Goal: Navigation & Orientation: Find specific page/section

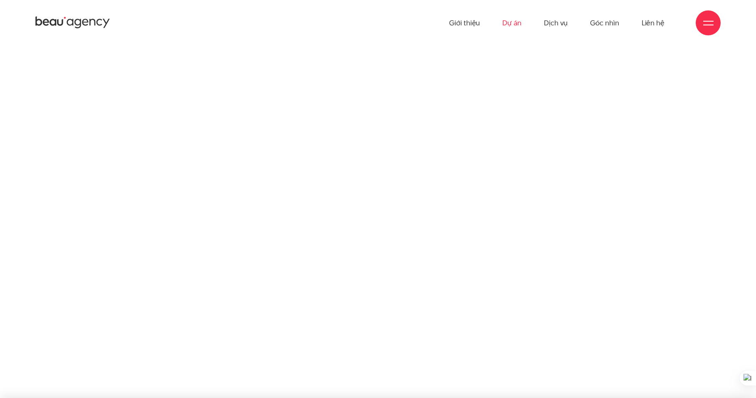
click at [517, 25] on link "Dự án" at bounding box center [511, 23] width 19 height 46
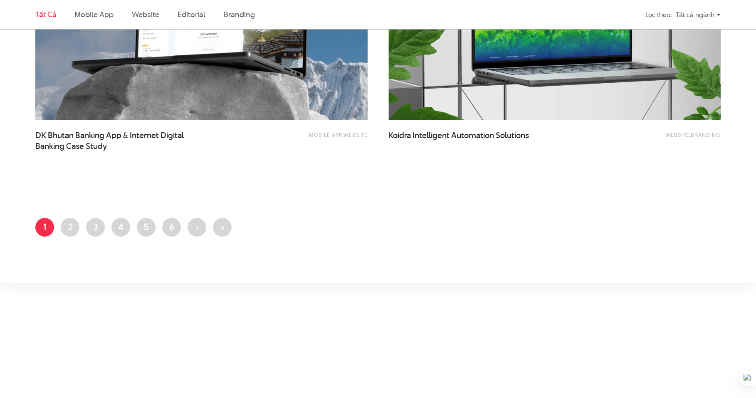
scroll to position [2055, 0]
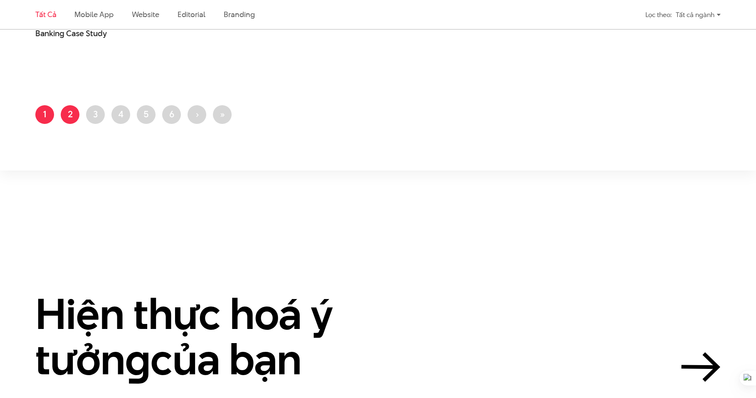
click at [71, 114] on link "Trang 2" at bounding box center [70, 114] width 19 height 19
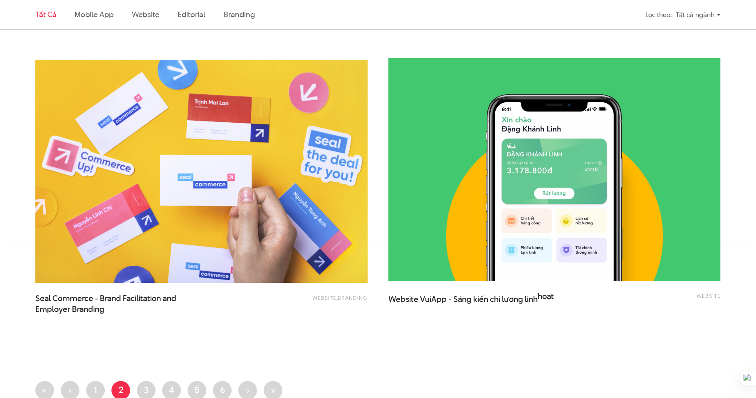
scroll to position [1947, 0]
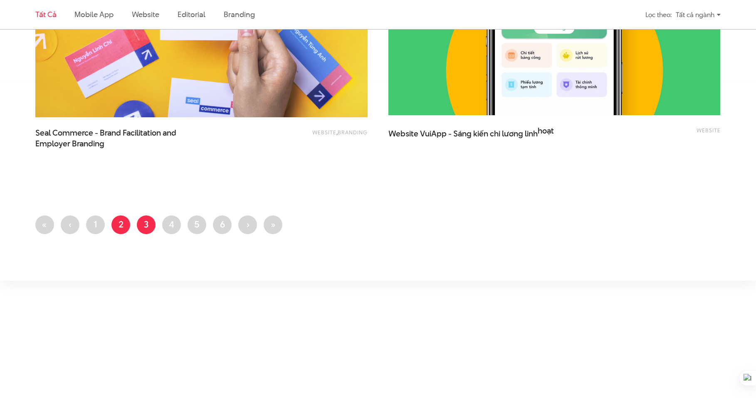
click at [139, 221] on link "Trang 3" at bounding box center [146, 224] width 19 height 19
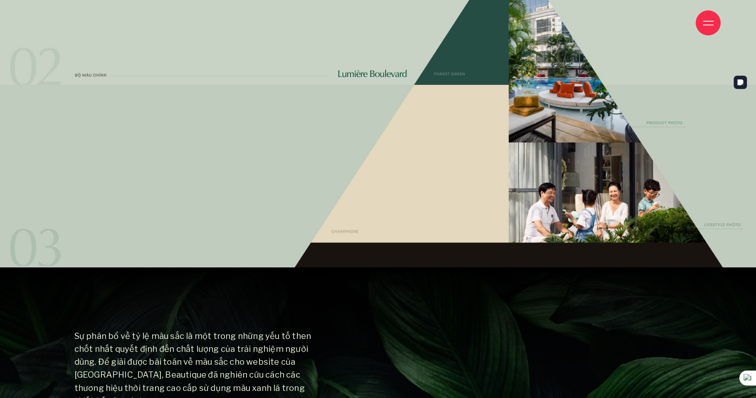
scroll to position [5861, 0]
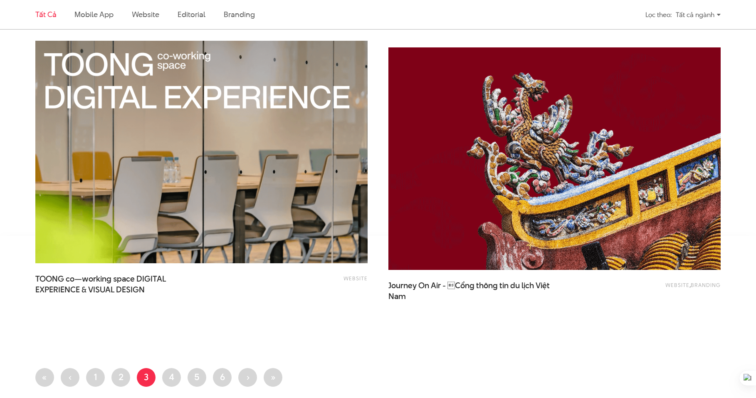
scroll to position [2084, 0]
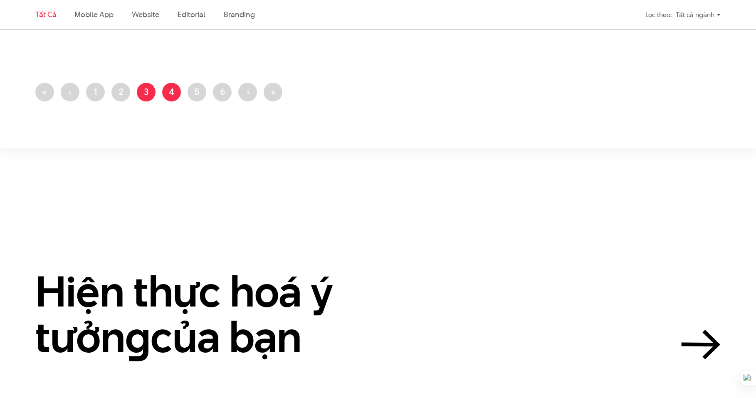
click at [172, 99] on link "Trang 4" at bounding box center [171, 92] width 19 height 19
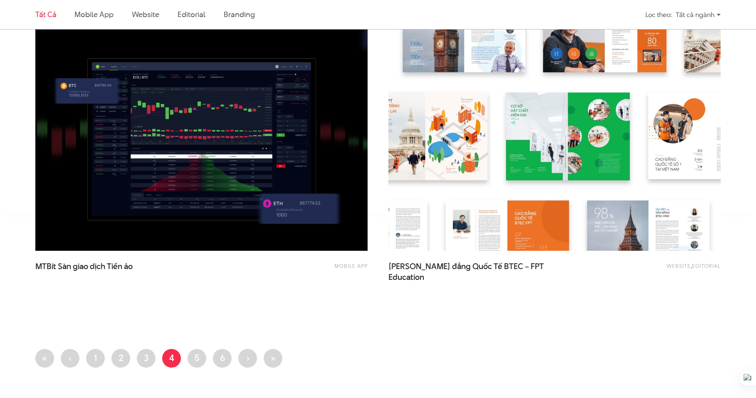
scroll to position [1983, 0]
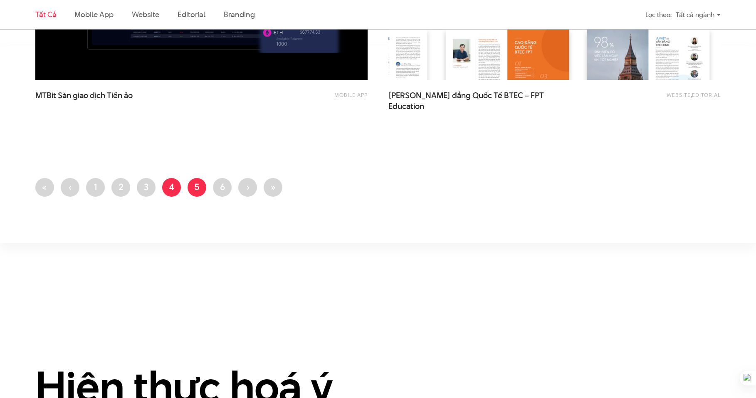
click at [202, 194] on link "Trang 5" at bounding box center [196, 187] width 19 height 19
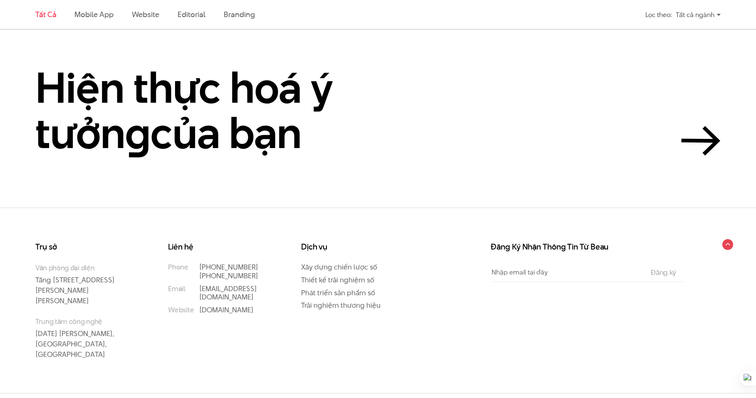
scroll to position [2099, 0]
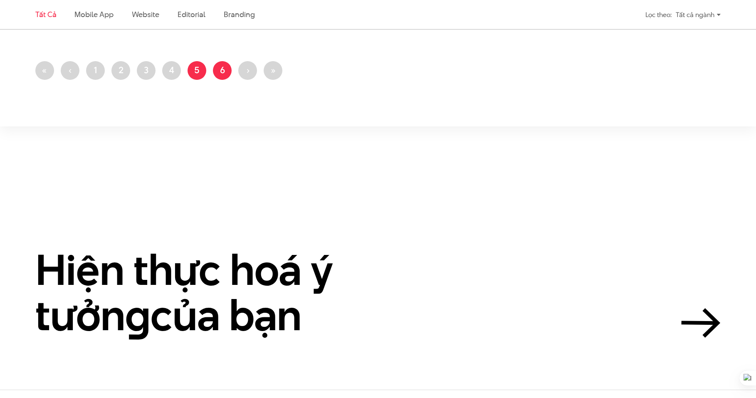
click at [227, 78] on link "Trang 6" at bounding box center [222, 70] width 19 height 19
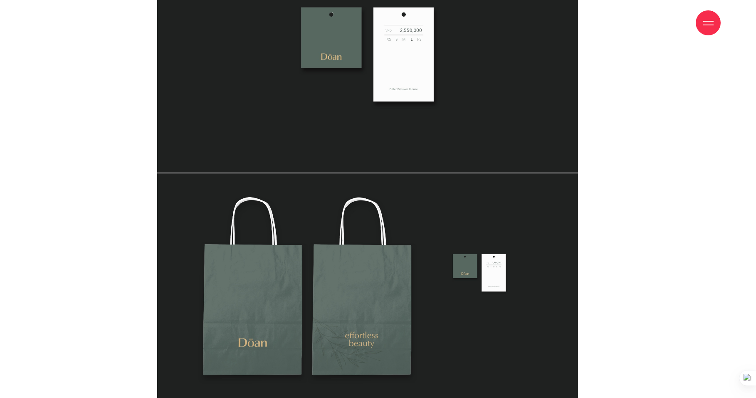
scroll to position [1887, 0]
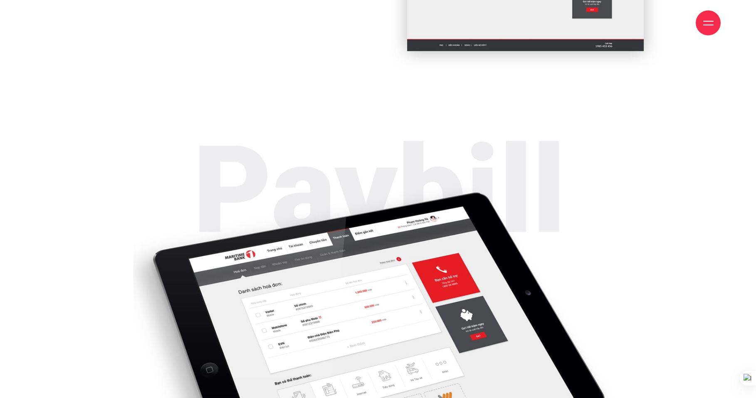
scroll to position [3484, 0]
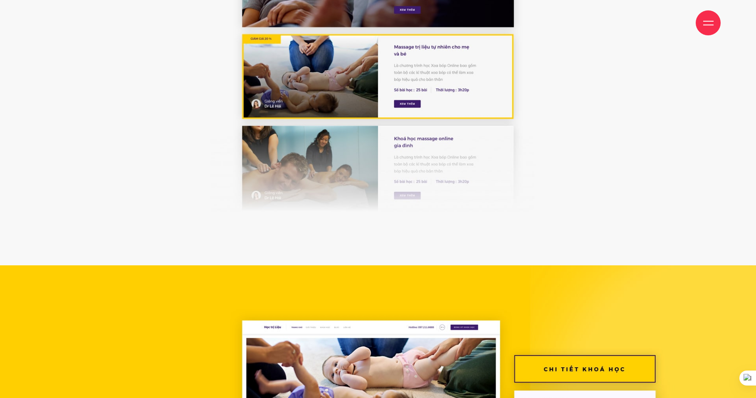
scroll to position [1392, 0]
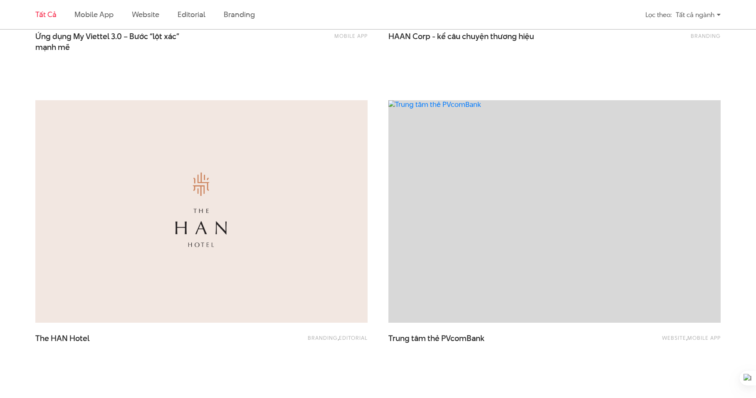
scroll to position [1439, 0]
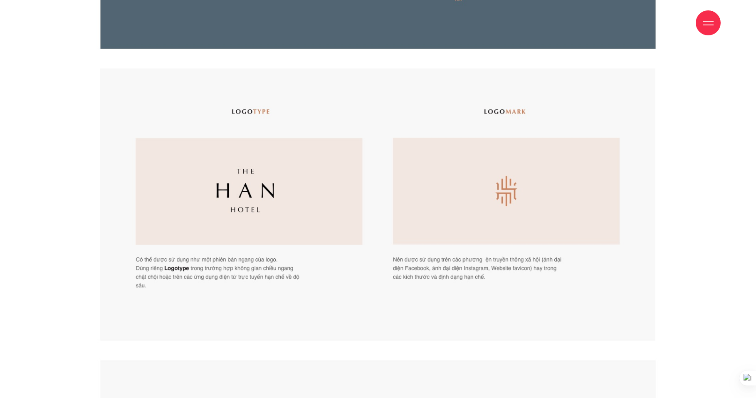
scroll to position [1340, 0]
